Goal: Navigation & Orientation: Find specific page/section

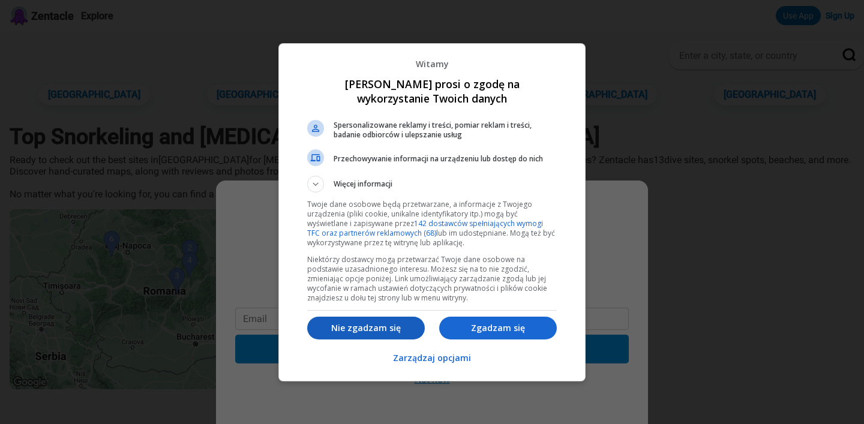
click at [368, 330] on p "Nie zgadzam się" at bounding box center [366, 328] width 118 height 12
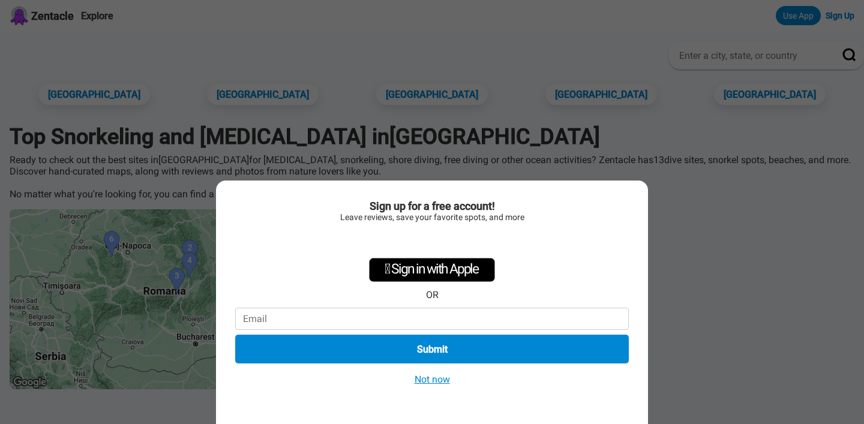
click at [436, 384] on button "Not now" at bounding box center [432, 379] width 43 height 13
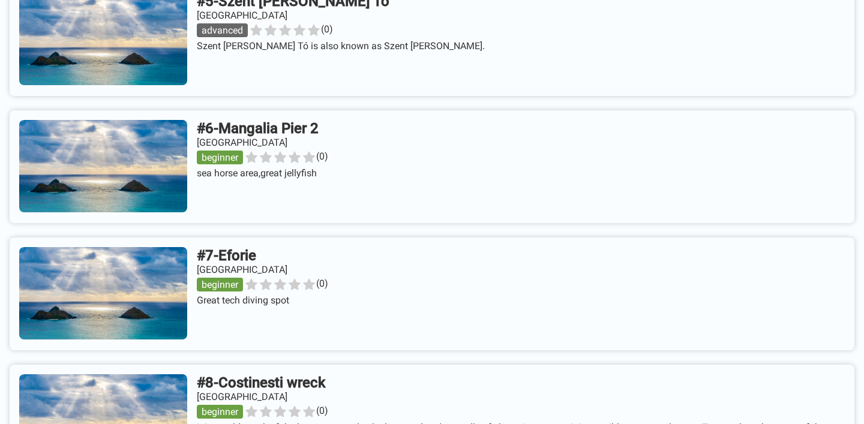
scroll to position [1173, 0]
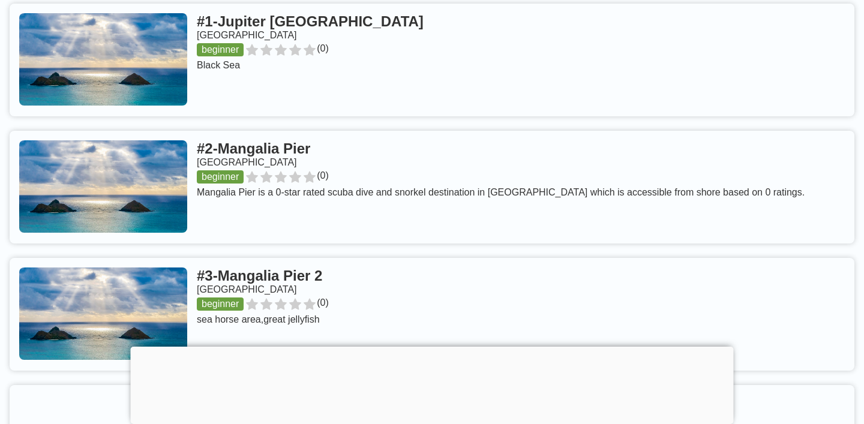
scroll to position [512, 0]
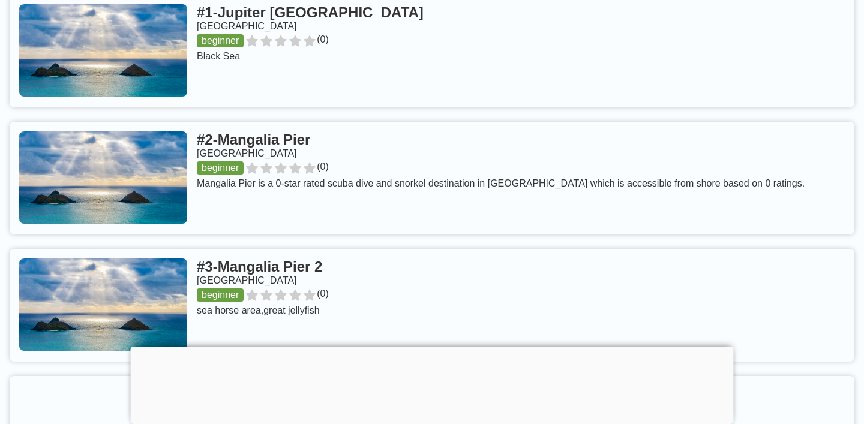
click at [328, 15] on link at bounding box center [432, 51] width 845 height 113
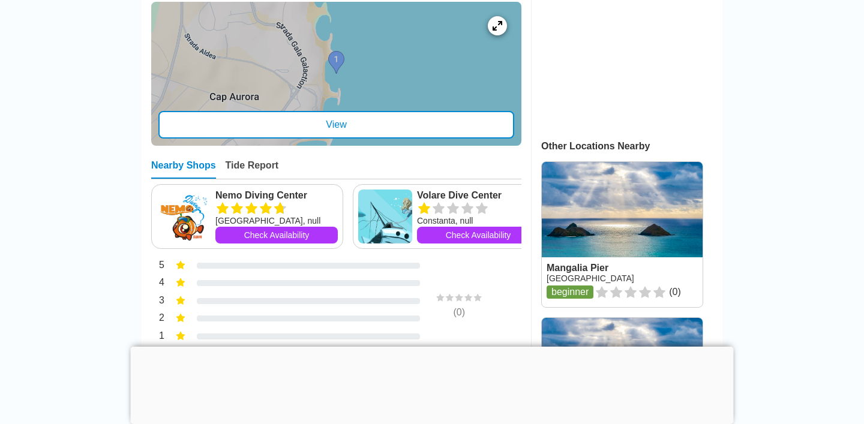
scroll to position [451, 0]
